Goal: Information Seeking & Learning: Learn about a topic

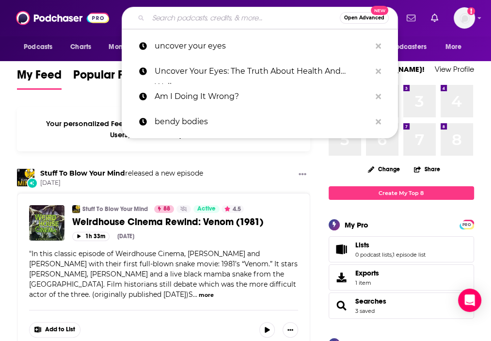
click at [217, 21] on input "Search podcasts, credits, & more..." at bounding box center [243, 18] width 191 height 16
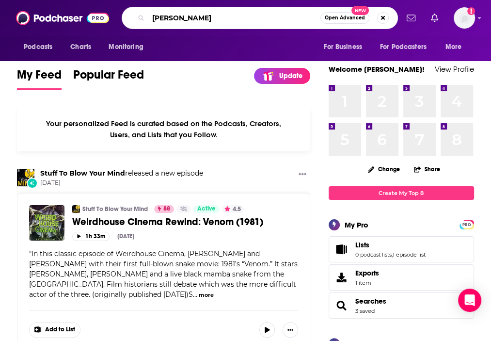
type input "[PERSON_NAME]"
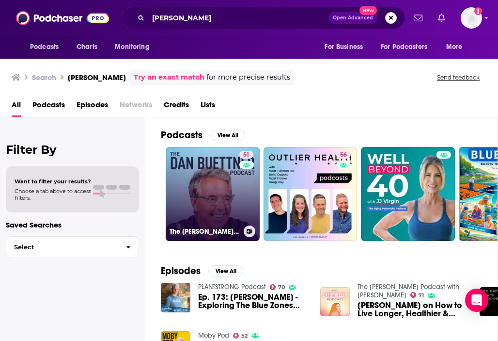
click at [198, 180] on link "51 The [PERSON_NAME] Podcast" at bounding box center [213, 194] width 94 height 94
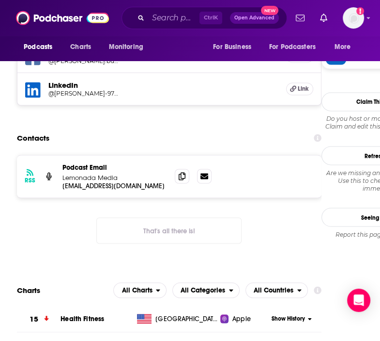
scroll to position [823, 0]
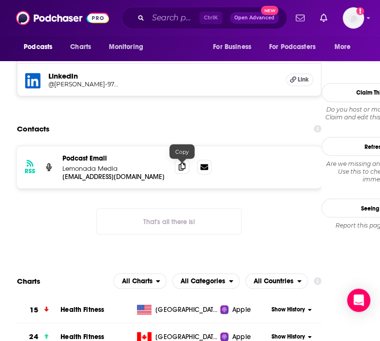
click at [182, 170] on icon at bounding box center [182, 166] width 7 height 8
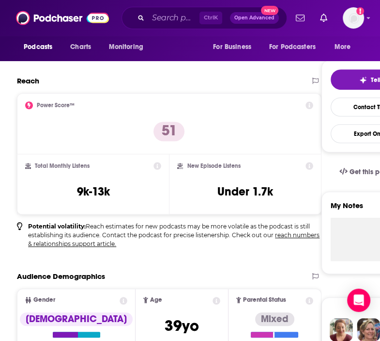
scroll to position [0, 0]
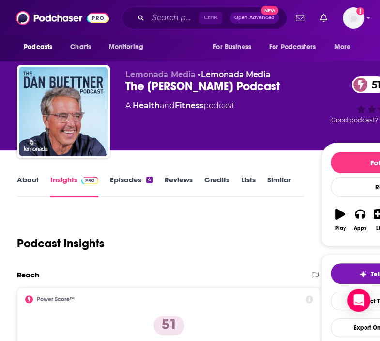
click at [25, 183] on link "About" at bounding box center [28, 186] width 22 height 22
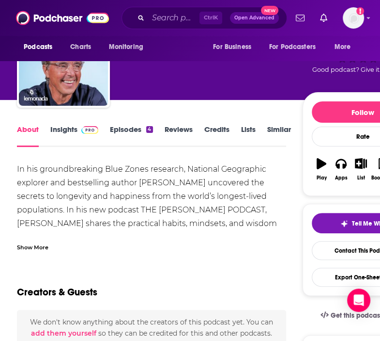
scroll to position [97, 0]
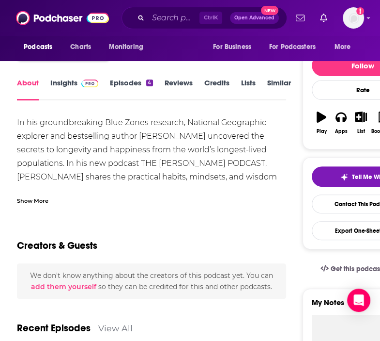
click at [24, 197] on div "Show More" at bounding box center [32, 199] width 31 height 9
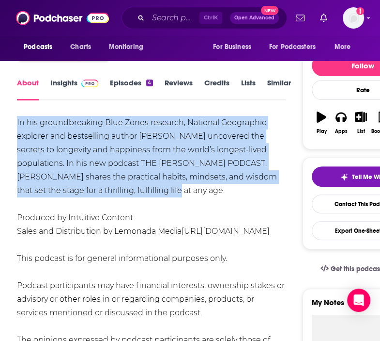
drag, startPoint x: 16, startPoint y: 122, endPoint x: 155, endPoint y: 189, distance: 154.5
copy div "In his groundbreaking Blue Zones research, National Geographic explorer and bes…"
click at [173, 16] on input "Search podcasts, credits, & more..." at bounding box center [173, 18] width 51 height 16
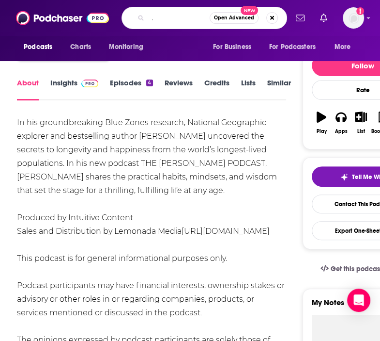
type input "office hours with [PERSON_NAME]"
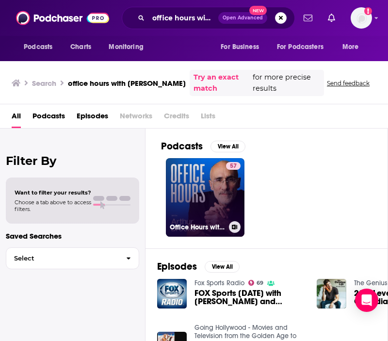
click at [186, 191] on link "57 Office Hours with [PERSON_NAME]" at bounding box center [205, 197] width 78 height 78
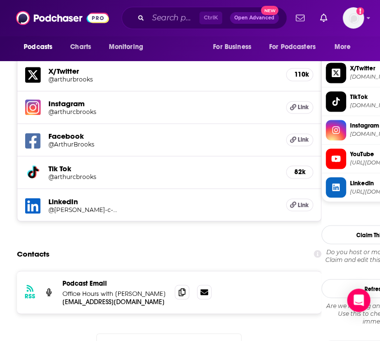
scroll to position [872, 0]
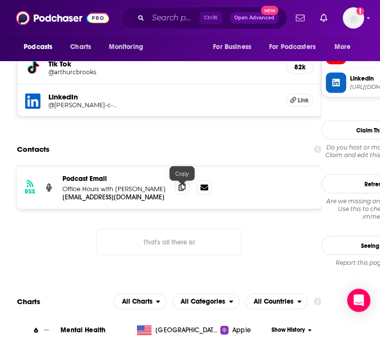
click at [184, 189] on icon at bounding box center [182, 187] width 7 height 8
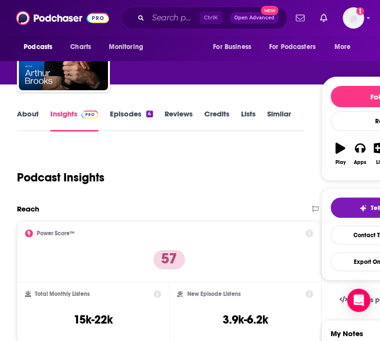
scroll to position [0, 0]
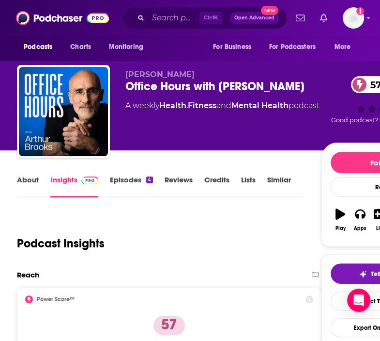
click at [28, 181] on link "About" at bounding box center [28, 186] width 22 height 22
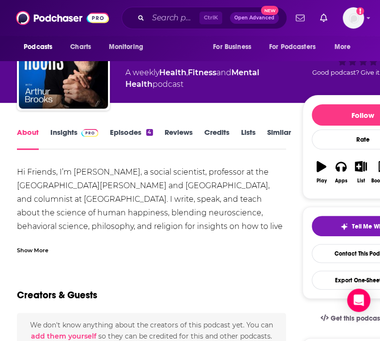
scroll to position [97, 0]
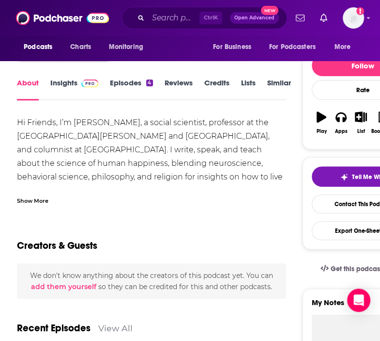
click at [33, 197] on div "Show More" at bounding box center [32, 199] width 31 height 9
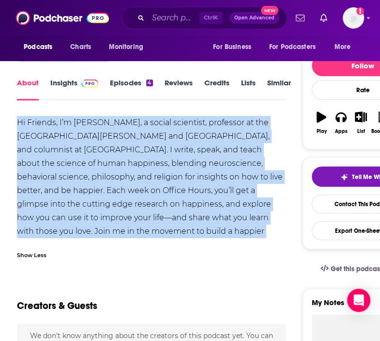
drag, startPoint x: 19, startPoint y: 122, endPoint x: 185, endPoint y: 236, distance: 201.3
click at [185, 236] on div "Hi Friends, I’m [PERSON_NAME], a social scientist, professor at the [GEOGRAPHIC…" at bounding box center [151, 184] width 269 height 136
copy div "Hi Friends, I’m [PERSON_NAME], a social scientist, professor at the [GEOGRAPHIC…"
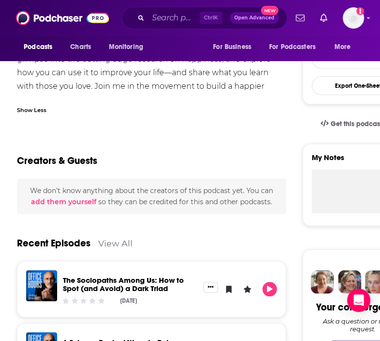
scroll to position [242, 0]
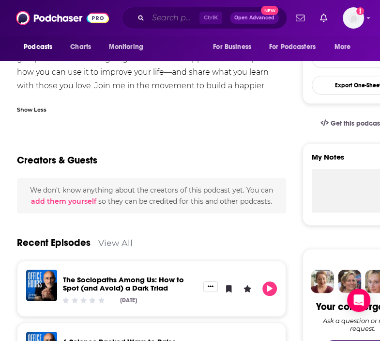
click at [165, 20] on input "Search podcasts, credits, & more..." at bounding box center [173, 18] width 51 height 16
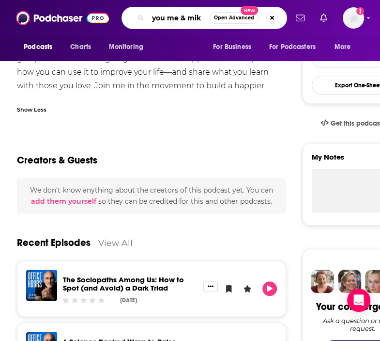
type input "you me & [PERSON_NAME]"
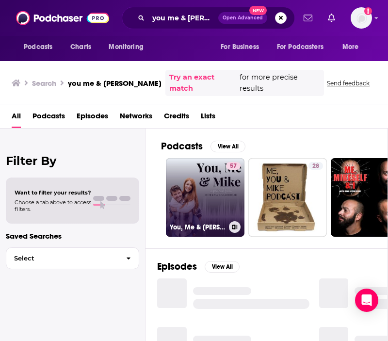
click at [199, 176] on link "57 You, Me & [PERSON_NAME]" at bounding box center [205, 197] width 78 height 78
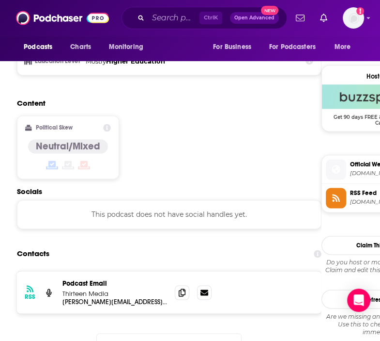
scroll to position [727, 0]
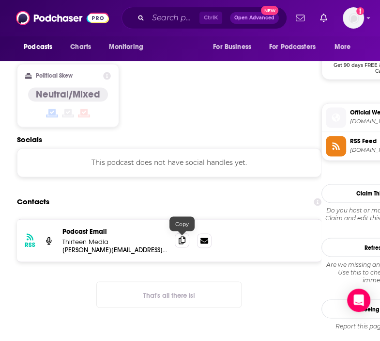
click at [181, 244] on span at bounding box center [182, 240] width 15 height 15
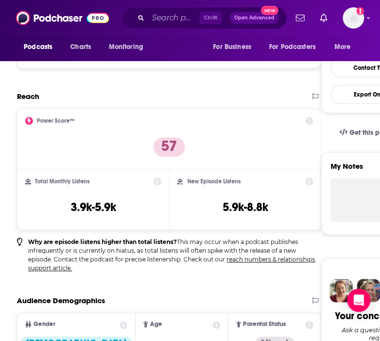
scroll to position [0, 0]
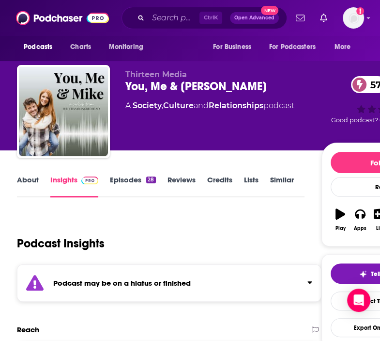
click at [21, 186] on link "About" at bounding box center [28, 186] width 22 height 22
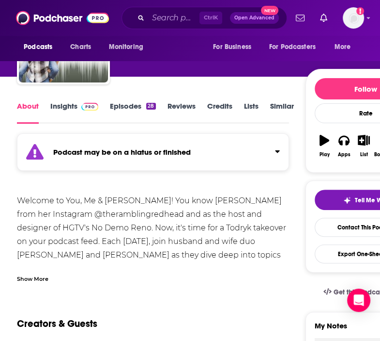
scroll to position [145, 0]
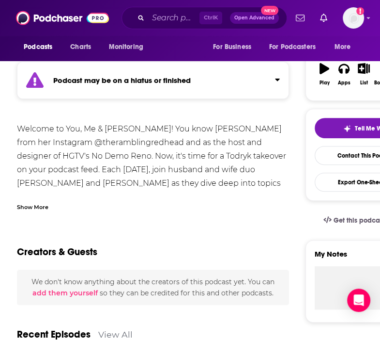
click at [35, 207] on div "Show More" at bounding box center [32, 206] width 31 height 9
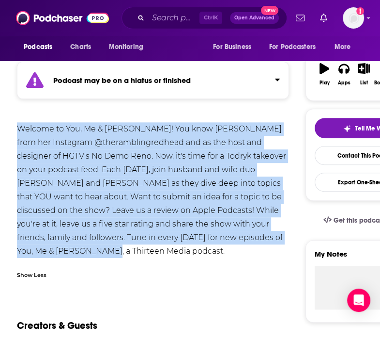
drag, startPoint x: 17, startPoint y: 127, endPoint x: 49, endPoint y: 252, distance: 128.9
click at [49, 252] on div "Welcome to You, Me & [PERSON_NAME]! You know [PERSON_NAME] from her Instagram @…" at bounding box center [153, 190] width 272 height 136
copy div "Welcome to You, Me & [PERSON_NAME]! You know [PERSON_NAME] from her Instagram @…"
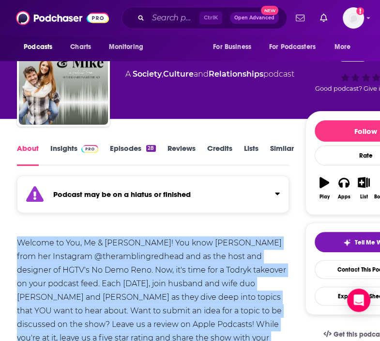
scroll to position [48, 0]
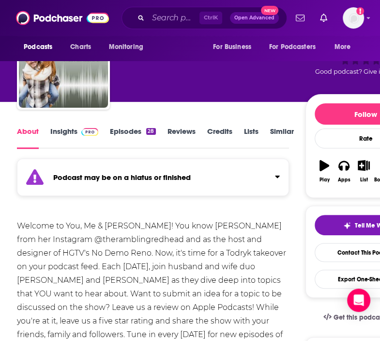
click at [110, 125] on div "About Insights Episodes 28 Reviews Credits Lists Similar" at bounding box center [153, 137] width 272 height 24
click at [115, 129] on link "Episodes 28" at bounding box center [133, 137] width 46 height 22
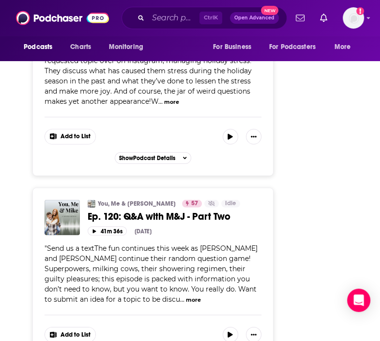
scroll to position [1356, 0]
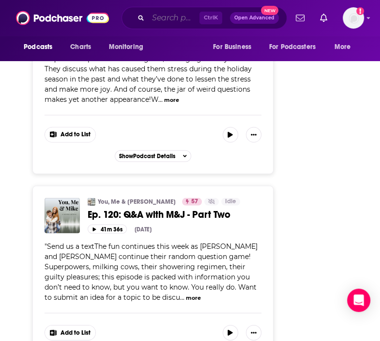
click at [167, 21] on input "Search podcasts, credits, & more..." at bounding box center [173, 18] width 51 height 16
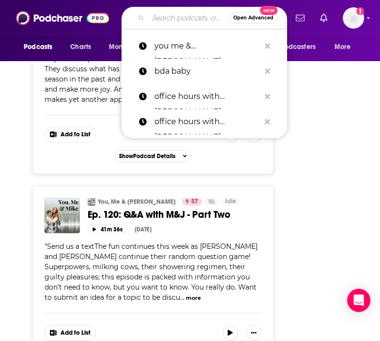
paste input "What the F*#! Do We Do Now?!"
type input "What the F*#! Do We Do Now?!"
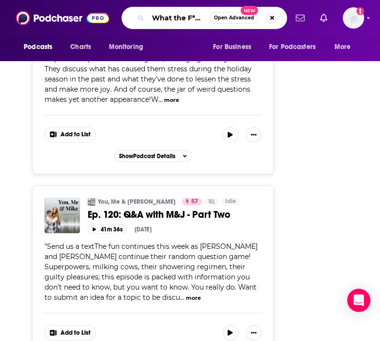
scroll to position [0, 58]
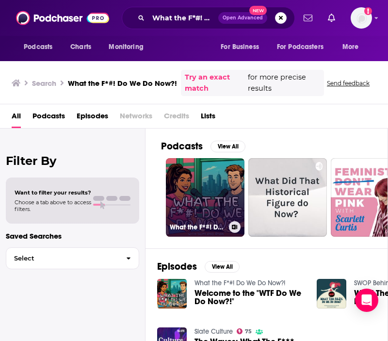
click at [198, 186] on link "What the F*#! Do We Do Now?!" at bounding box center [205, 197] width 78 height 78
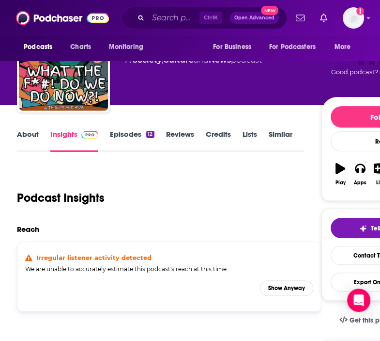
scroll to position [145, 0]
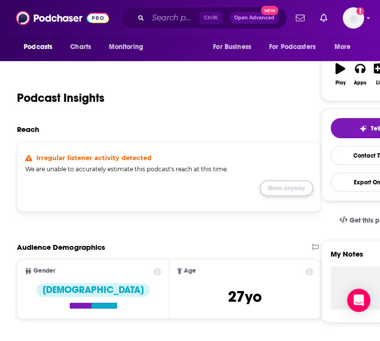
click at [298, 193] on button "Show Anyway" at bounding box center [286, 188] width 53 height 16
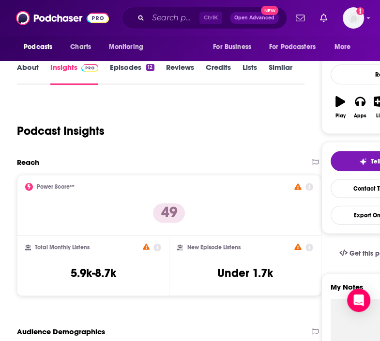
scroll to position [0, 0]
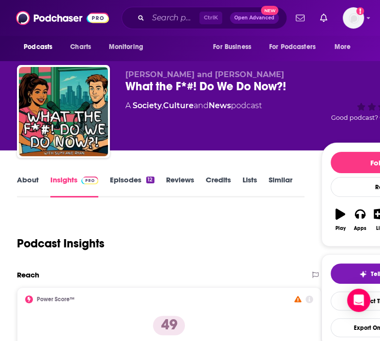
click at [32, 175] on link "About" at bounding box center [28, 186] width 22 height 22
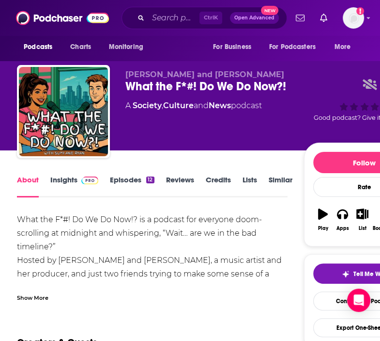
click at [37, 295] on div "Show More" at bounding box center [32, 296] width 31 height 9
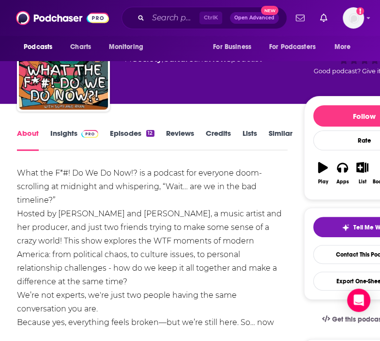
scroll to position [97, 0]
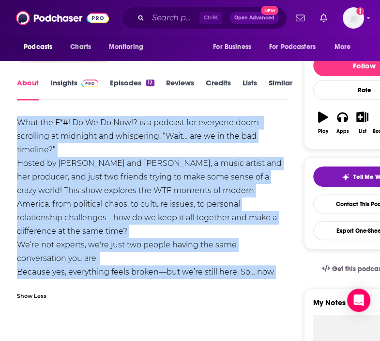
drag, startPoint x: 18, startPoint y: 122, endPoint x: 118, endPoint y: 268, distance: 177.5
click at [118, 268] on div "What the F*#! Do We Do Now!? is a podcast for everyone doom-scrolling at midnig…" at bounding box center [152, 204] width 271 height 176
copy div "What the F*#! Do We Do Now!? is a podcast for everyone doom-scrolling at midnig…"
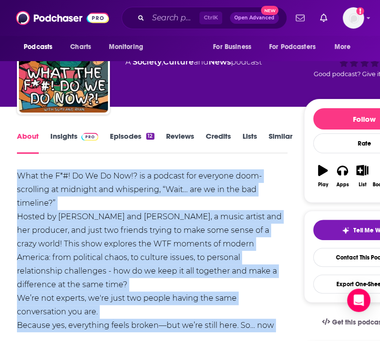
scroll to position [0, 0]
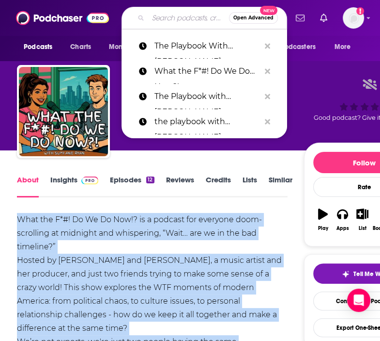
click at [169, 14] on input "Search podcasts, credits, & more..." at bounding box center [188, 18] width 81 height 16
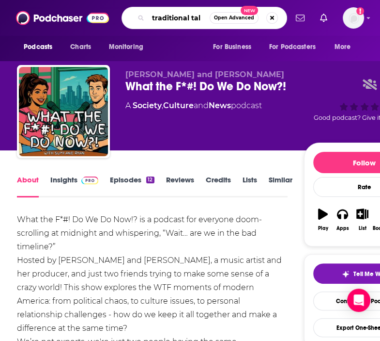
type input "traditional talk"
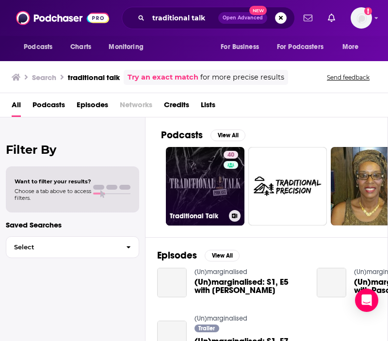
click at [205, 183] on link "40 Traditional Talk" at bounding box center [205, 186] width 78 height 78
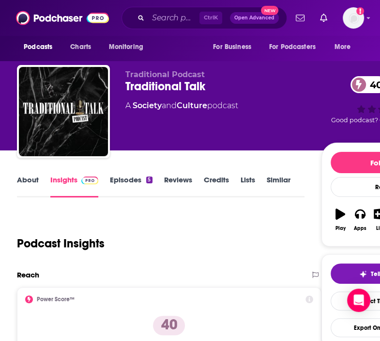
click at [25, 179] on link "About" at bounding box center [28, 186] width 22 height 22
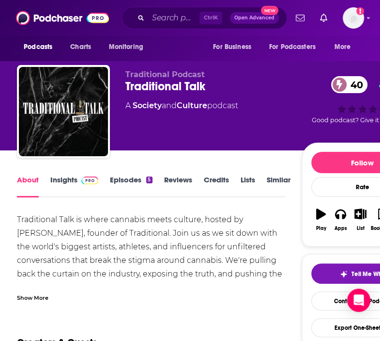
click at [41, 296] on div "Show More" at bounding box center [32, 296] width 31 height 9
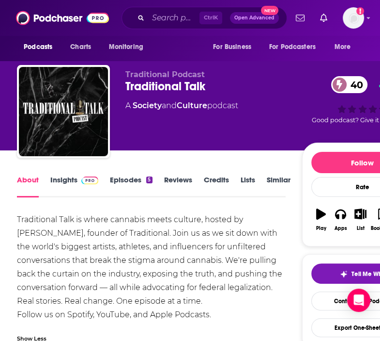
scroll to position [97, 0]
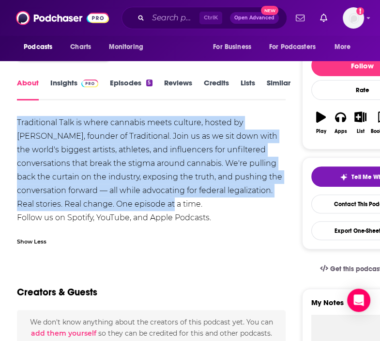
drag, startPoint x: 16, startPoint y: 121, endPoint x: 108, endPoint y: 205, distance: 124.4
copy div "Traditional Talk is where cannabis meets culture, hosted by [PERSON_NAME], foun…"
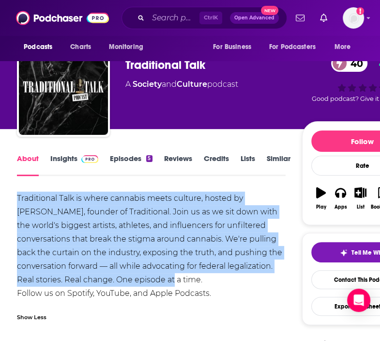
scroll to position [0, 0]
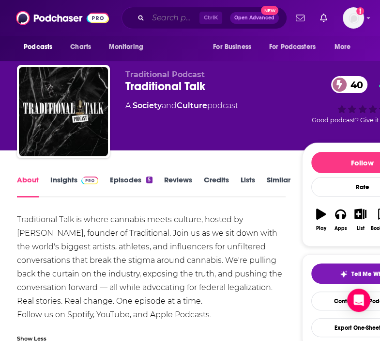
click at [156, 11] on input "Search podcasts, credits, & more..." at bounding box center [173, 18] width 51 height 16
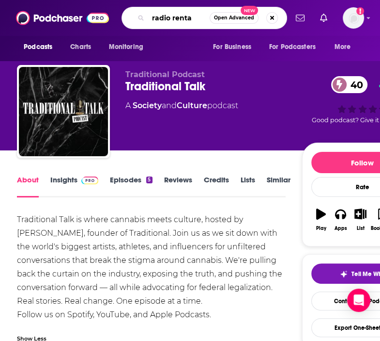
type input "radio rental"
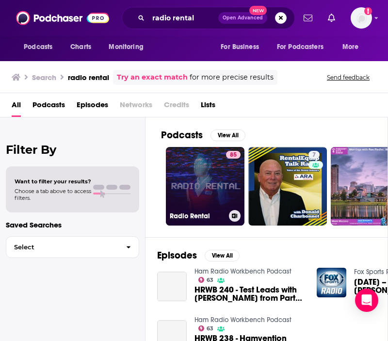
click at [189, 171] on link "85 Radio Rental" at bounding box center [205, 186] width 78 height 78
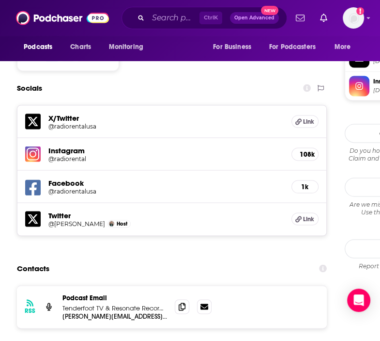
scroll to position [920, 0]
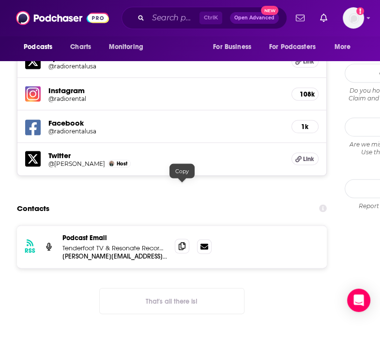
click at [182, 242] on icon at bounding box center [182, 246] width 7 height 8
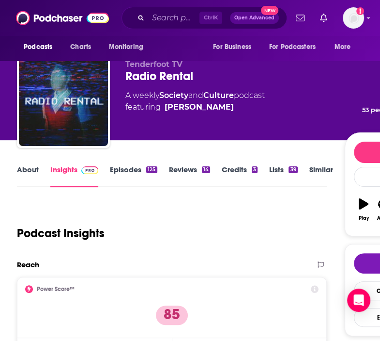
scroll to position [0, 0]
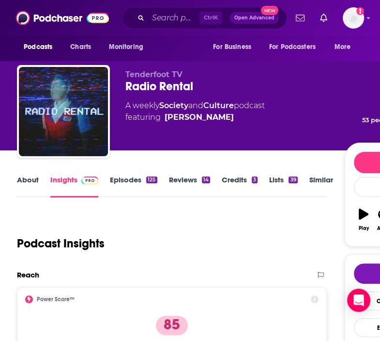
click at [31, 182] on link "About" at bounding box center [28, 186] width 22 height 22
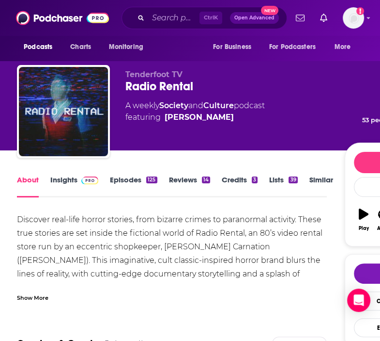
click at [37, 295] on div "Show More" at bounding box center [32, 296] width 31 height 9
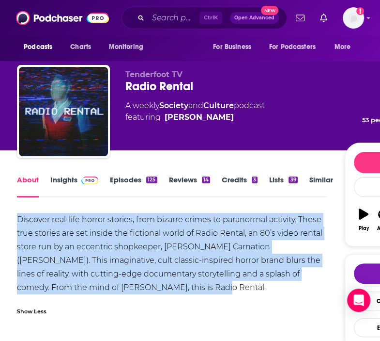
drag, startPoint x: 13, startPoint y: 218, endPoint x: 166, endPoint y: 290, distance: 169.0
copy div "Discover real-life horror stories, from bizarre crimes to paranormal activity. …"
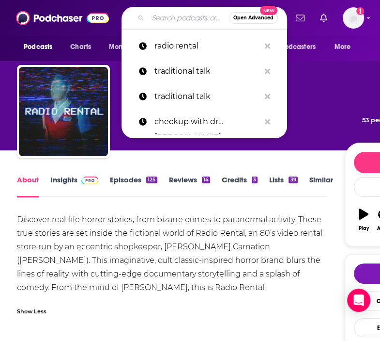
click at [179, 22] on input "Search podcasts, credits, & more..." at bounding box center [188, 18] width 81 height 16
paste input "The Determined Society with [PERSON_NAME]"
type input "The Determined Society with [PERSON_NAME]"
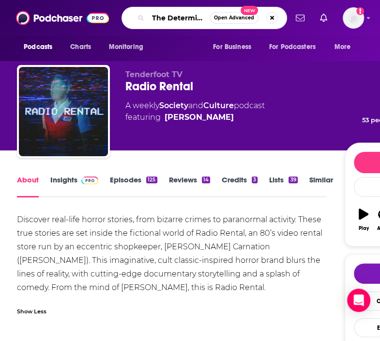
scroll to position [0, 103]
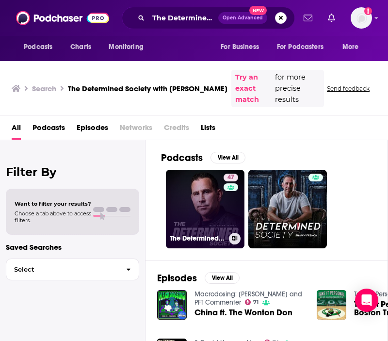
click at [197, 211] on link "47 The Determined Society with [PERSON_NAME]" at bounding box center [205, 209] width 78 height 78
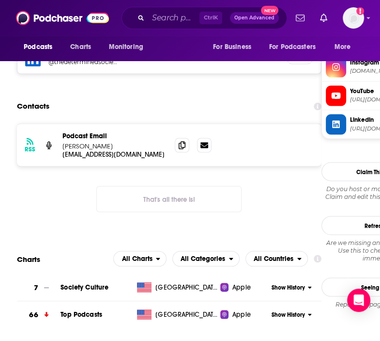
scroll to position [823, 0]
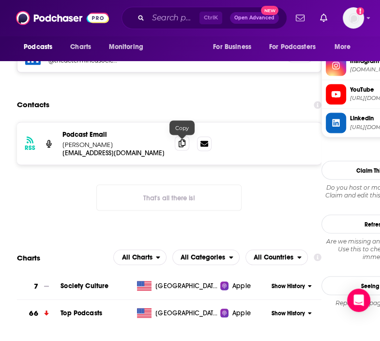
click at [186, 145] on span at bounding box center [182, 143] width 15 height 15
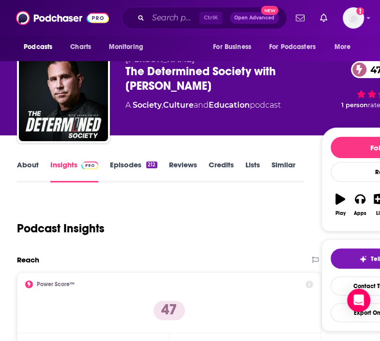
scroll to position [0, 0]
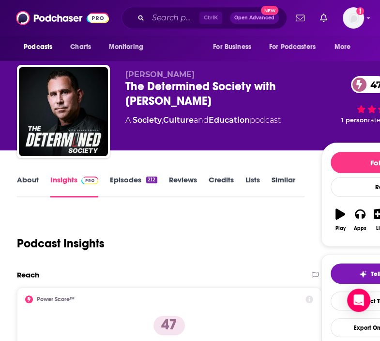
click at [31, 178] on link "About" at bounding box center [28, 186] width 22 height 22
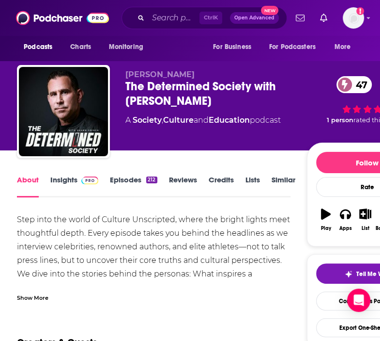
click at [38, 297] on div "Show More" at bounding box center [32, 296] width 31 height 9
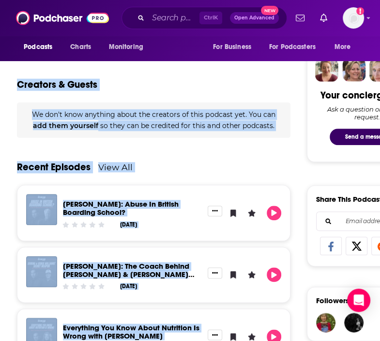
scroll to position [561, 0]
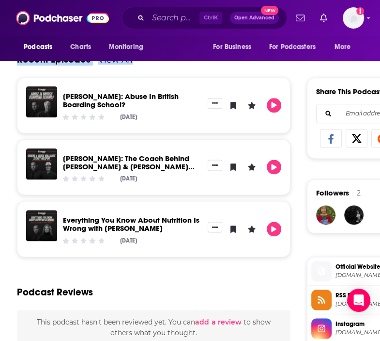
drag, startPoint x: 16, startPoint y: 122, endPoint x: 200, endPoint y: 63, distance: 193.0
click at [200, 63] on div "About Insights Episodes 212 Reviews Credits Lists Similar Step into the world o…" at bounding box center [153, 206] width 305 height 1189
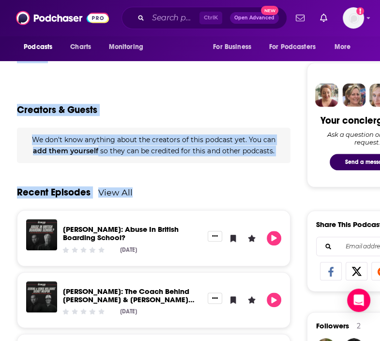
scroll to position [319, 0]
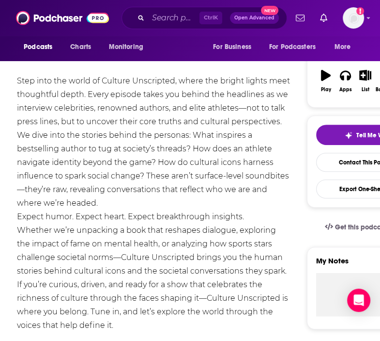
scroll to position [125, 0]
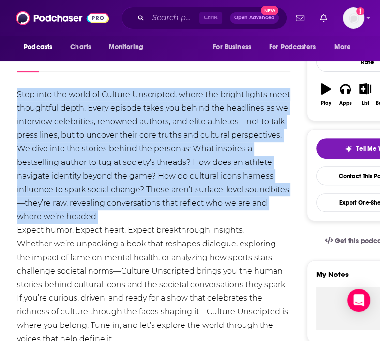
drag, startPoint x: 16, startPoint y: 95, endPoint x: 98, endPoint y: 215, distance: 145.4
copy div "Step into the world of Culture Unscripted, where the bright lights meet thought…"
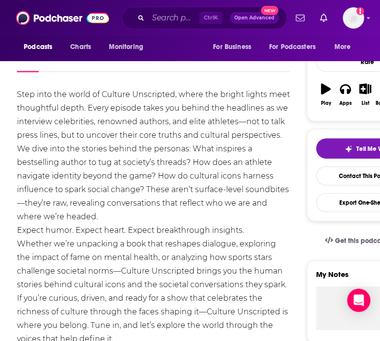
click at [149, 228] on div "Step into the world of Culture Unscripted, where the bright lights meet thought…" at bounding box center [153, 217] width 273 height 258
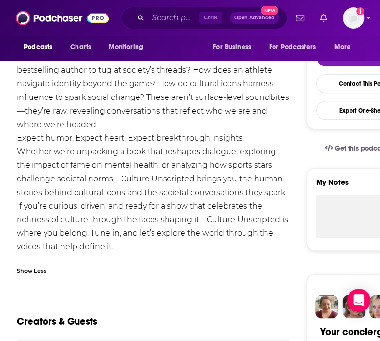
scroll to position [222, 0]
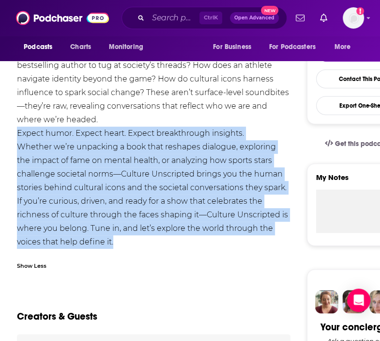
drag, startPoint x: 16, startPoint y: 133, endPoint x: 116, endPoint y: 243, distance: 148.1
copy div "Expect humor. Expect heart. Expect breakthrough insights. Whether we’re unpacki…"
click at [167, 19] on input "Search podcasts, credits, & more..." at bounding box center [173, 18] width 51 height 16
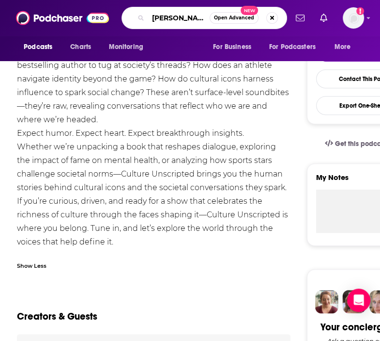
type input "[PERSON_NAME] method"
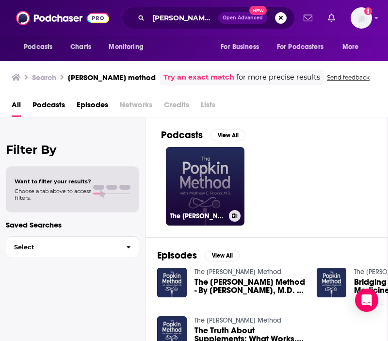
click at [206, 201] on link "The [PERSON_NAME] Method" at bounding box center [205, 186] width 78 height 78
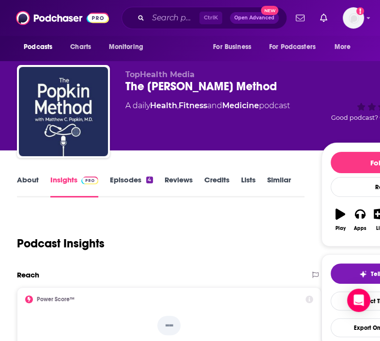
click at [31, 178] on link "About" at bounding box center [28, 186] width 22 height 22
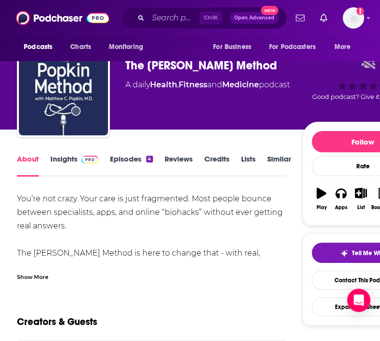
scroll to position [97, 0]
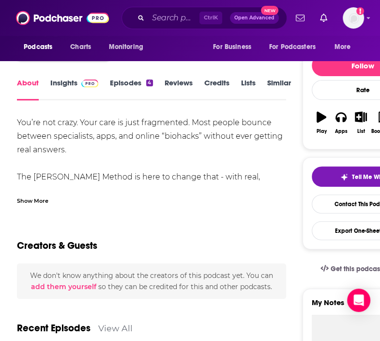
click at [35, 200] on div "Show More" at bounding box center [32, 199] width 31 height 9
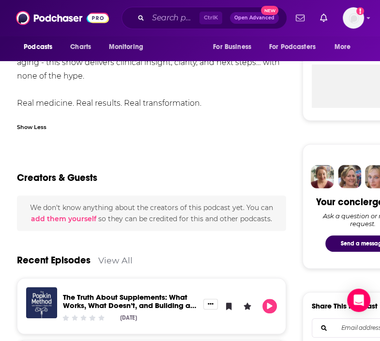
scroll to position [386, 0]
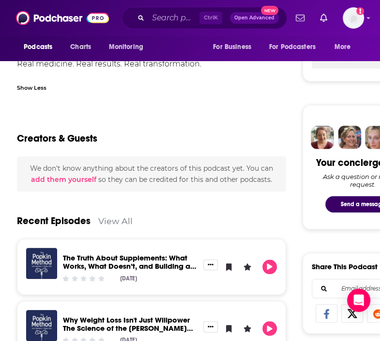
drag, startPoint x: 16, startPoint y: 120, endPoint x: 202, endPoint y: 69, distance: 193.3
copy div "You’re not crazy. Your care is just fragmented. Most people bounce between spec…"
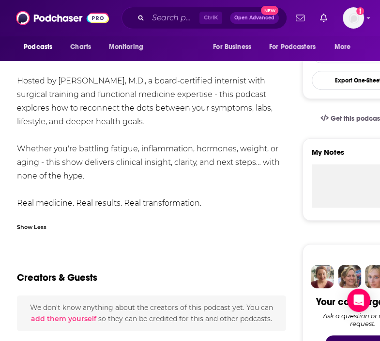
scroll to position [95, 0]
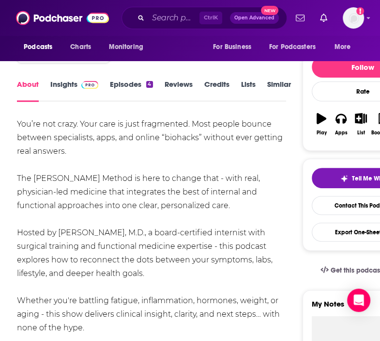
click at [123, 89] on link "Episodes 4" at bounding box center [131, 90] width 43 height 22
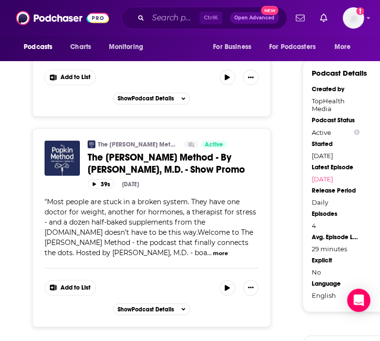
scroll to position [823, 0]
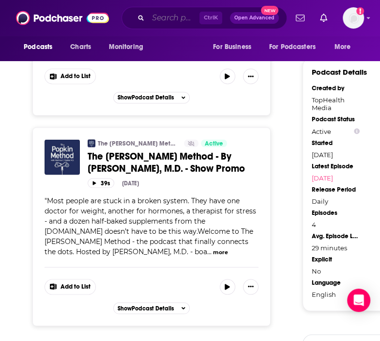
click at [166, 19] on input "Search podcasts, credits, & more..." at bounding box center [173, 18] width 51 height 16
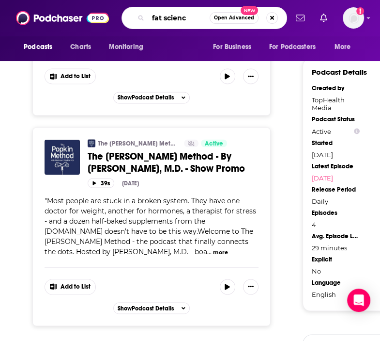
type input "fat science"
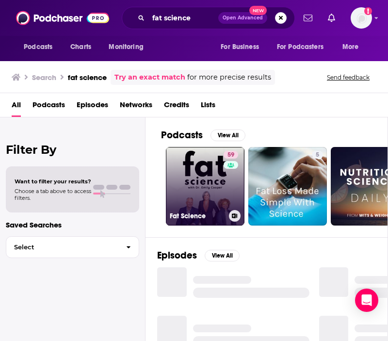
click at [197, 176] on link "59 Fat Science" at bounding box center [205, 186] width 78 height 78
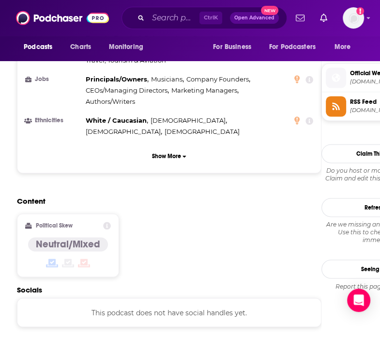
scroll to position [822, 0]
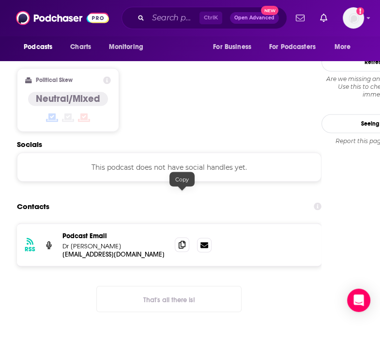
click at [186, 237] on span at bounding box center [182, 244] width 15 height 15
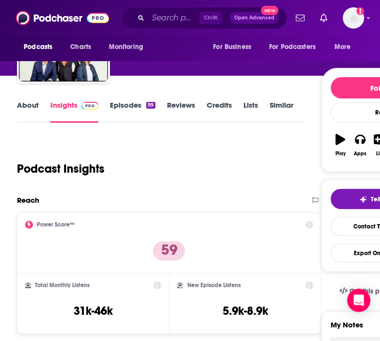
scroll to position [0, 0]
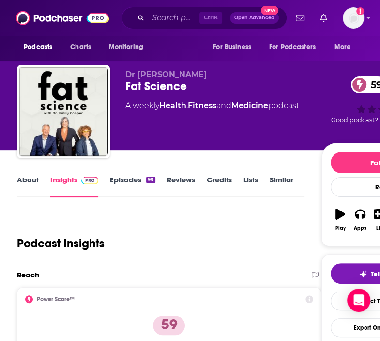
click at [22, 176] on link "About" at bounding box center [28, 186] width 22 height 22
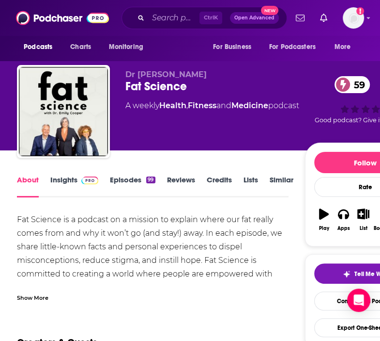
click at [32, 298] on div "Show More" at bounding box center [32, 296] width 31 height 9
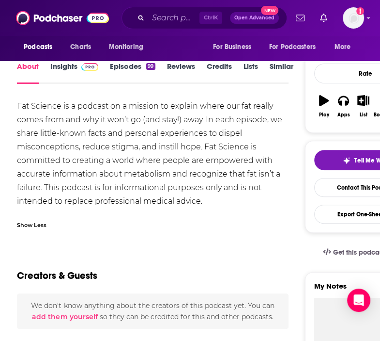
scroll to position [97, 0]
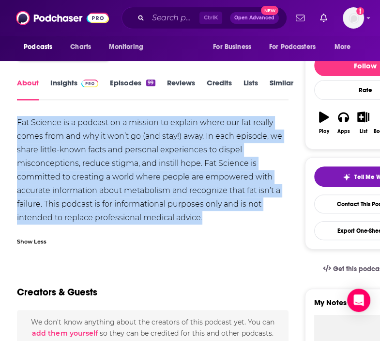
drag, startPoint x: 17, startPoint y: 123, endPoint x: 203, endPoint y: 218, distance: 209.1
click at [203, 218] on div "Fat Science is a podcast on a mission to explain where our fat really comes fro…" at bounding box center [153, 170] width 272 height 109
copy div "Fat Science is a podcast on a mission to explain where our fat really comes fro…"
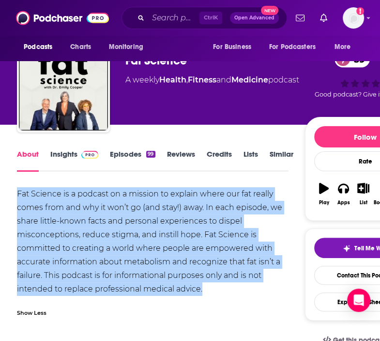
scroll to position [0, 0]
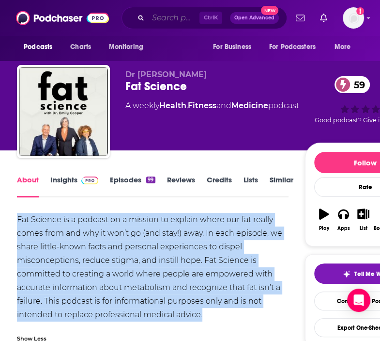
click at [171, 15] on input "Search podcasts, credits, & more..." at bounding box center [173, 18] width 51 height 16
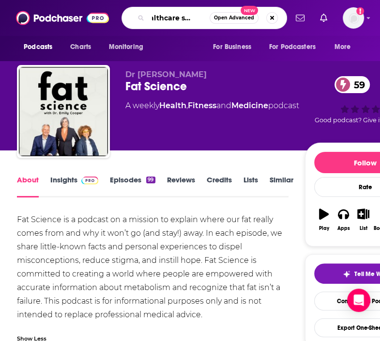
type input "healthcare starcast"
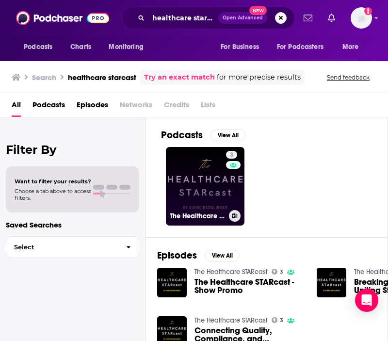
click at [203, 182] on link "3 The Healthcare STARcast" at bounding box center [205, 186] width 78 height 78
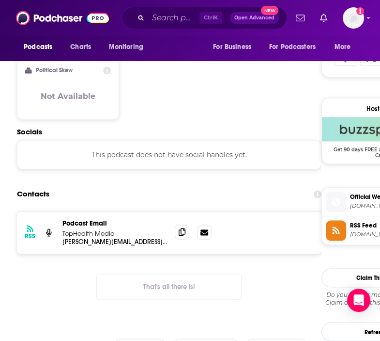
scroll to position [727, 0]
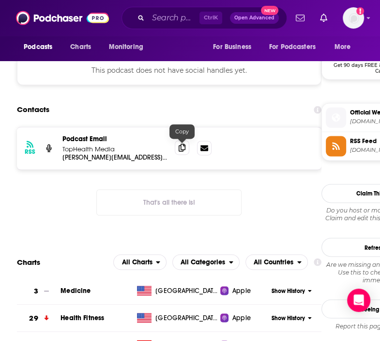
click at [182, 145] on icon at bounding box center [182, 147] width 7 height 8
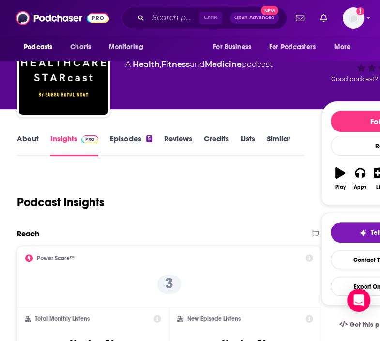
scroll to position [0, 0]
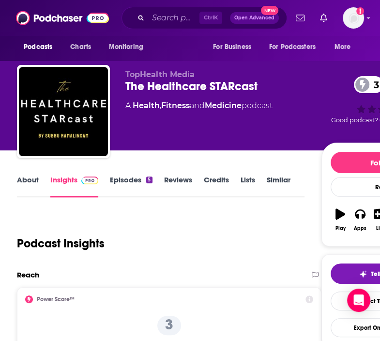
click at [23, 184] on link "About" at bounding box center [28, 186] width 22 height 22
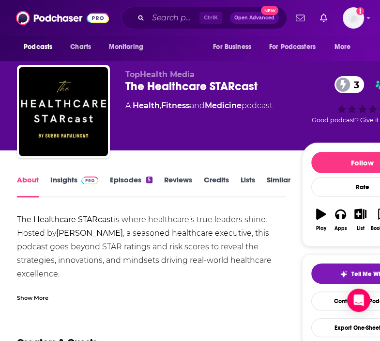
click at [34, 298] on div "Show More" at bounding box center [32, 296] width 31 height 9
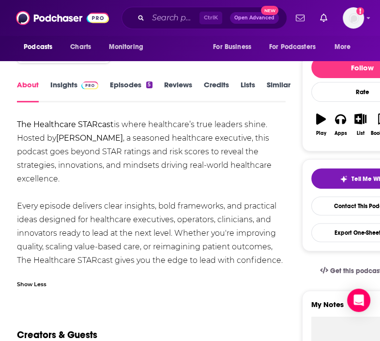
scroll to position [97, 0]
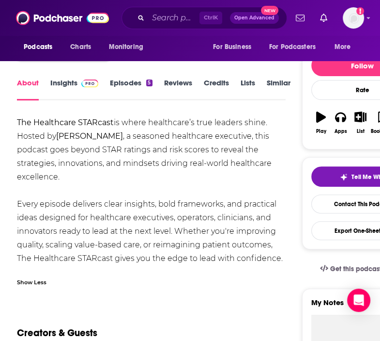
drag, startPoint x: 15, startPoint y: 122, endPoint x: 284, endPoint y: 258, distance: 301.8
click at [204, 186] on div "The Healthcare STARcast is where healthcare’s true leaders shine. Hosted by [PE…" at bounding box center [151, 190] width 269 height 149
